Goal: Task Accomplishment & Management: Manage account settings

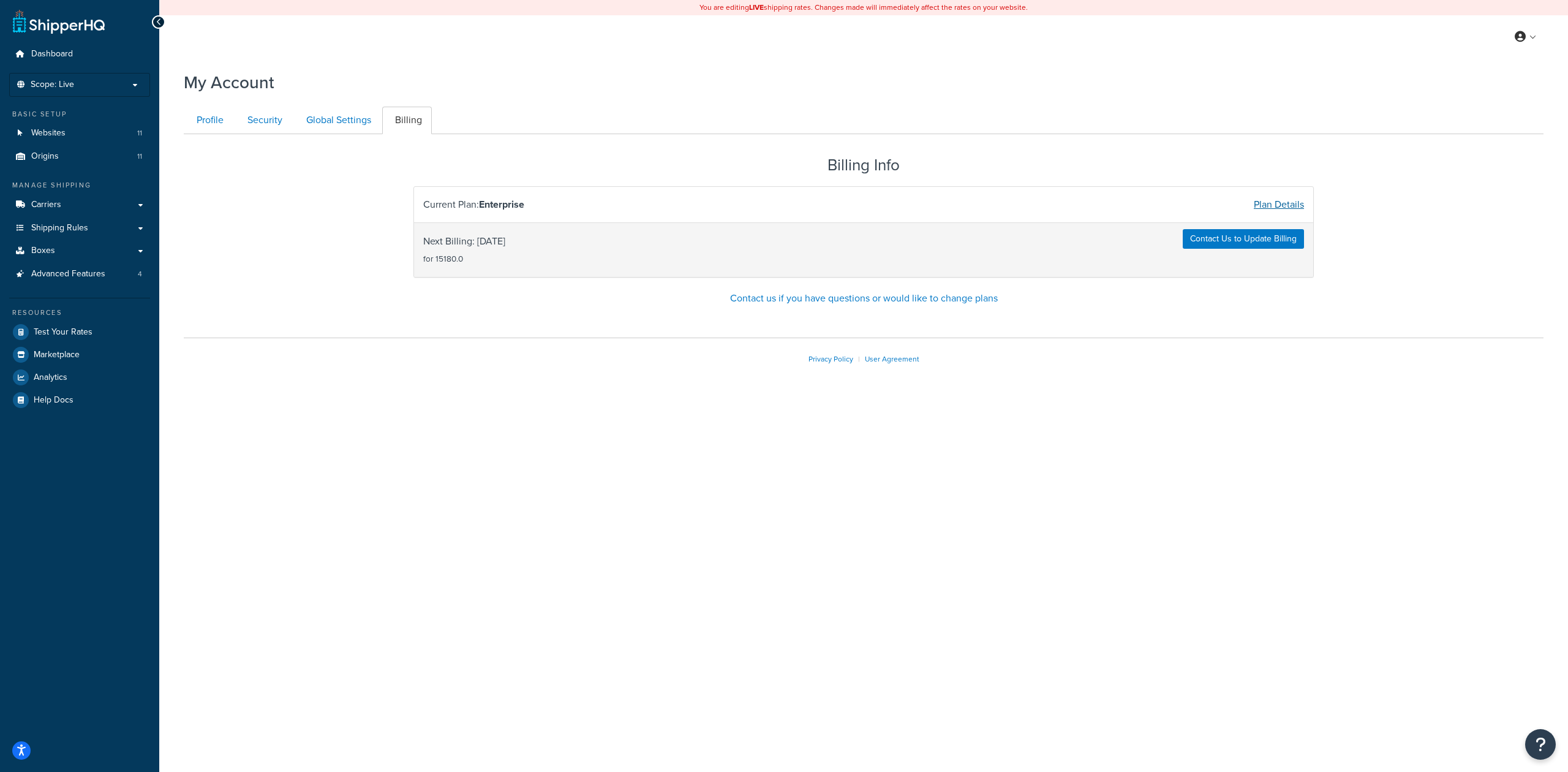
click at [1263, 209] on link "Plan Details" at bounding box center [1279, 204] width 50 height 14
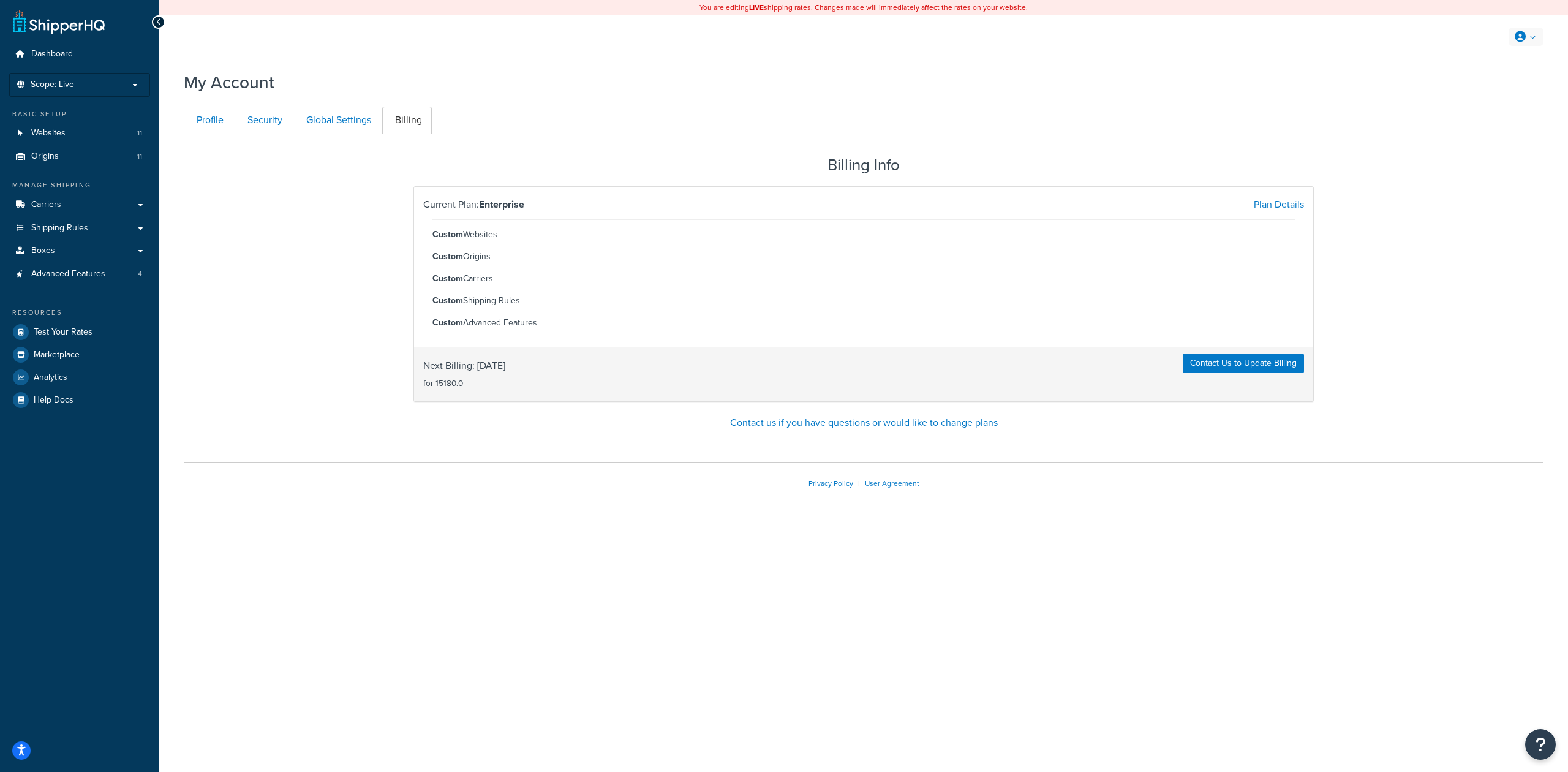
click at [1529, 40] on link at bounding box center [1526, 36] width 35 height 18
click at [1503, 110] on span "Global Settings" at bounding box center [1483, 110] width 52 height 12
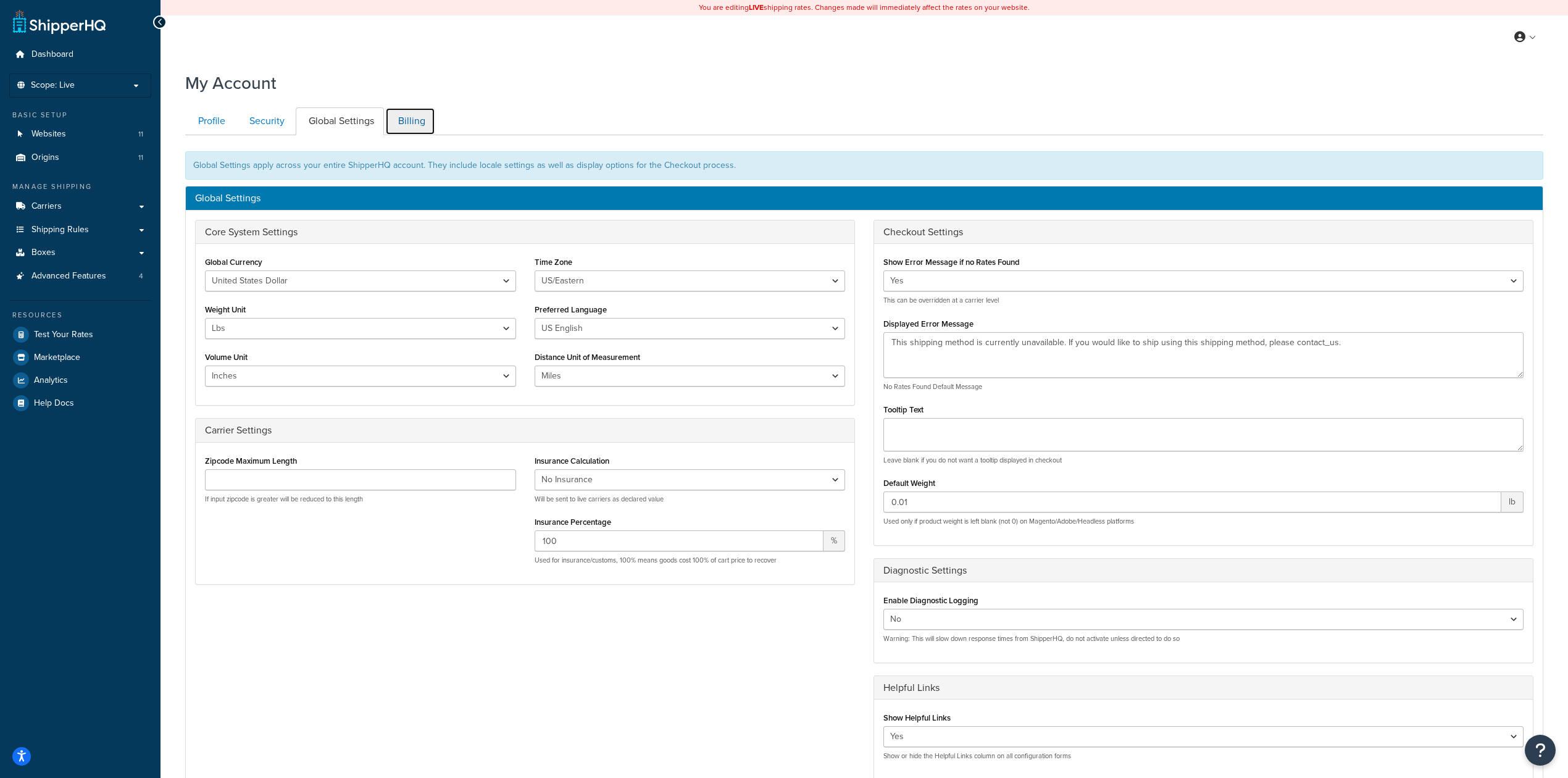
click at [401, 120] on link "Billing" at bounding box center [410, 121] width 50 height 28
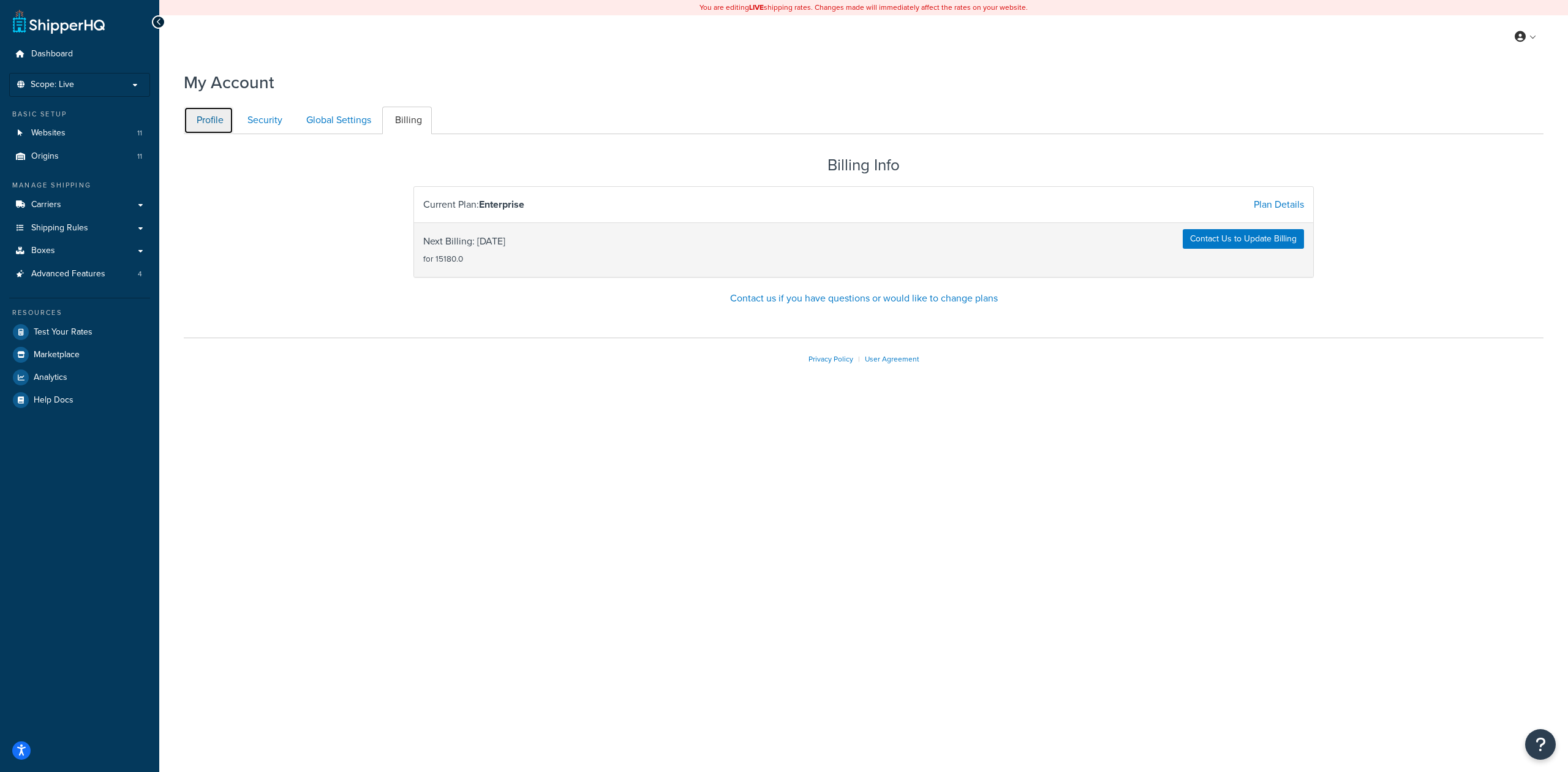
click at [209, 122] on link "Profile" at bounding box center [208, 120] width 50 height 28
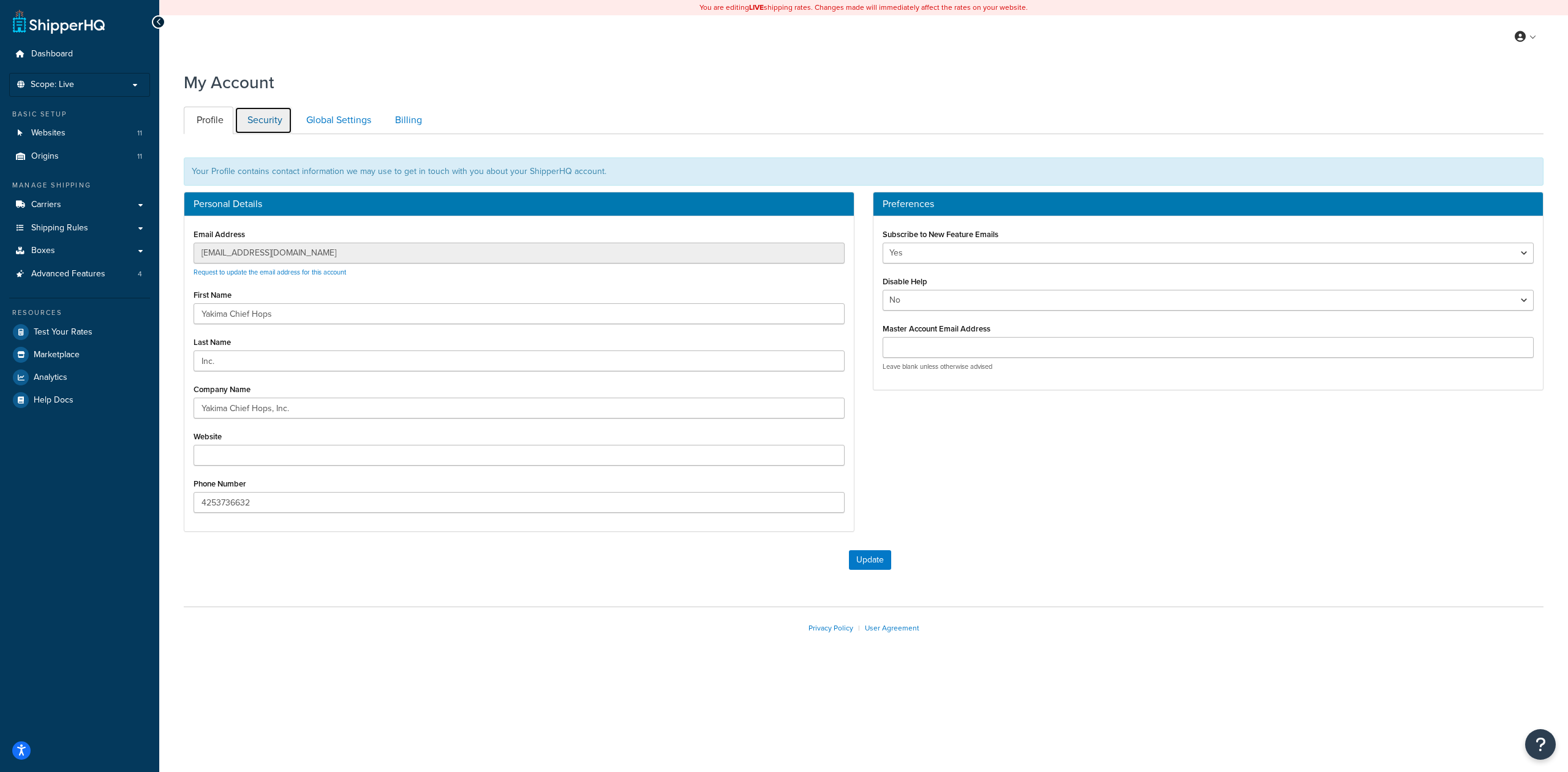
click at [248, 122] on link "Security" at bounding box center [263, 120] width 58 height 28
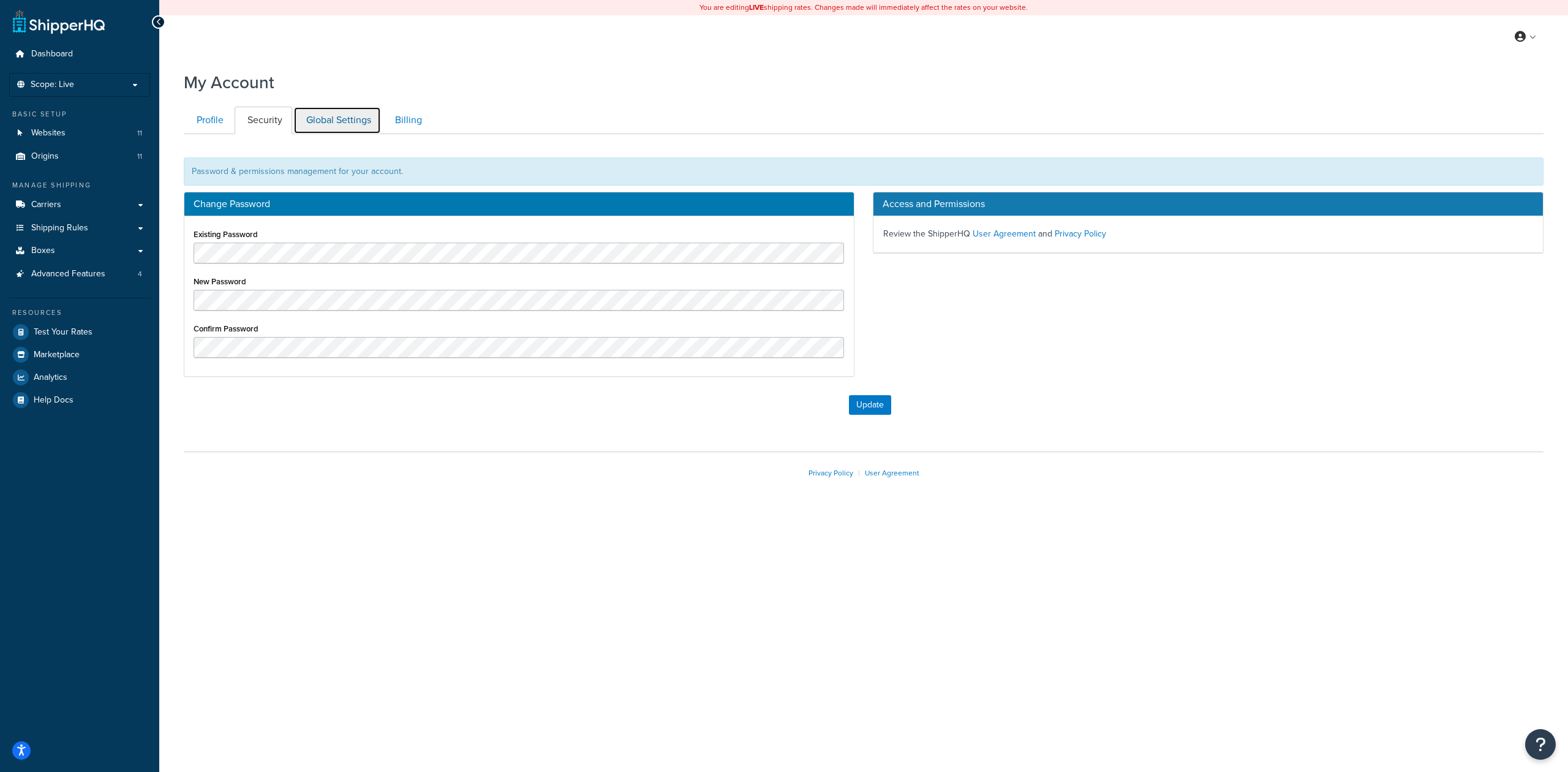
click at [342, 121] on link "Global Settings" at bounding box center [337, 120] width 88 height 28
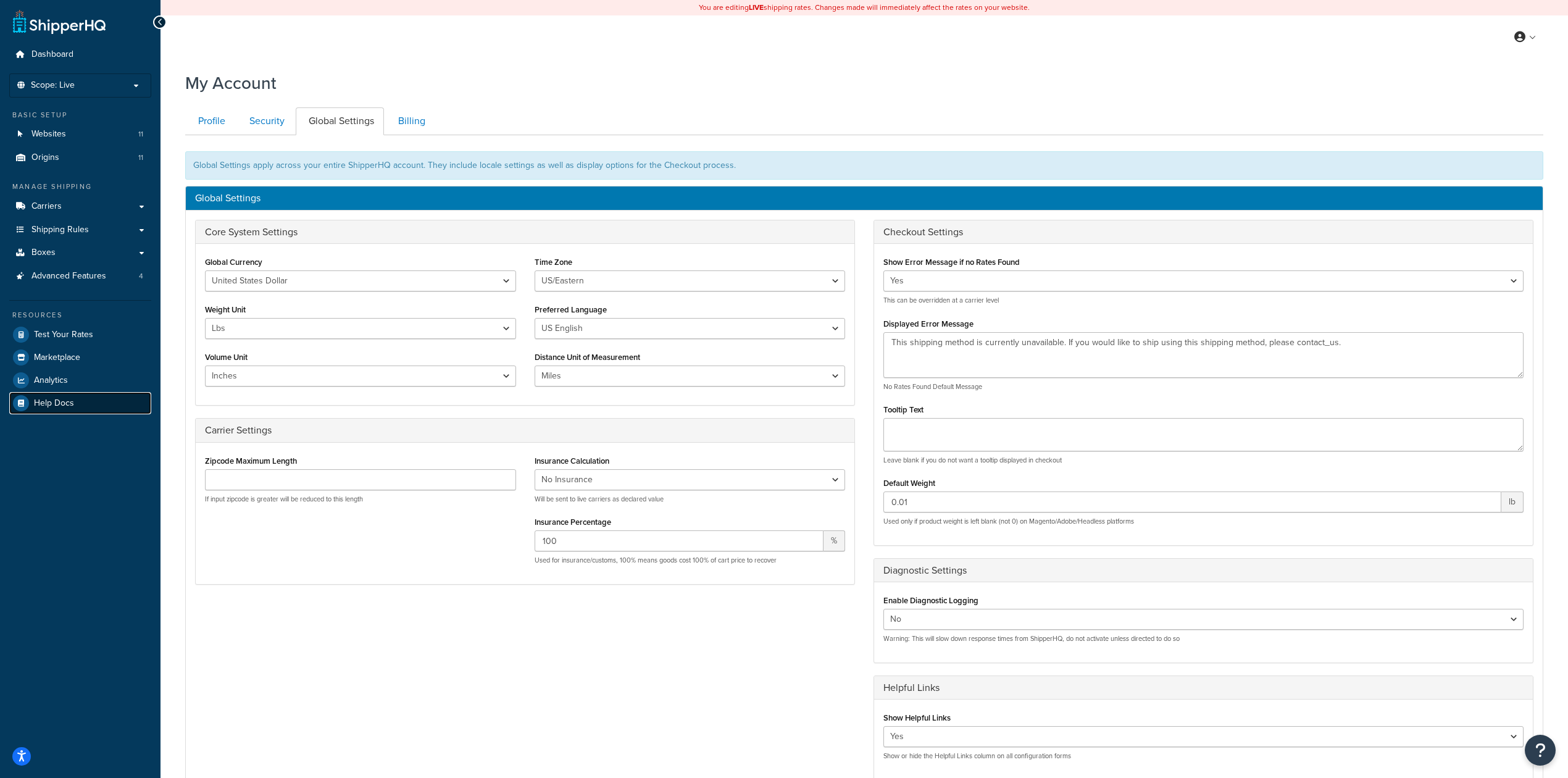
click at [53, 395] on link "Help Docs" at bounding box center [80, 403] width 142 height 22
